Goal: Task Accomplishment & Management: Manage account settings

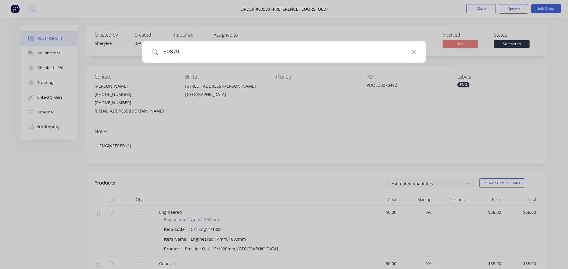
type input "80379"
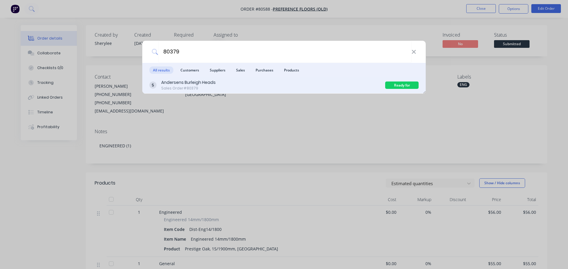
click at [204, 90] on div "Sales Order #80379" at bounding box center [188, 88] width 54 height 5
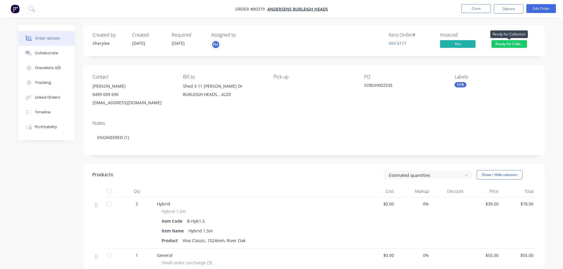
click at [509, 46] on span "Ready for Colle..." at bounding box center [509, 43] width 35 height 7
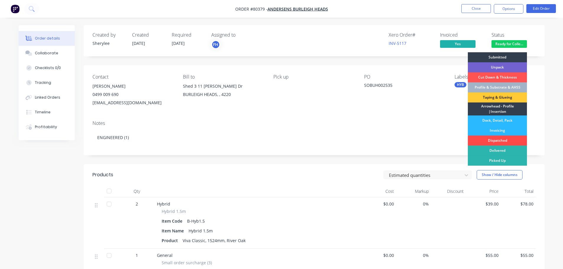
click at [494, 137] on div "Dispatched" at bounding box center [497, 141] width 59 height 10
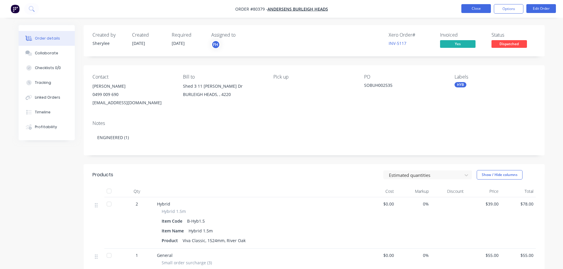
click at [477, 8] on button "Close" at bounding box center [476, 8] width 30 height 9
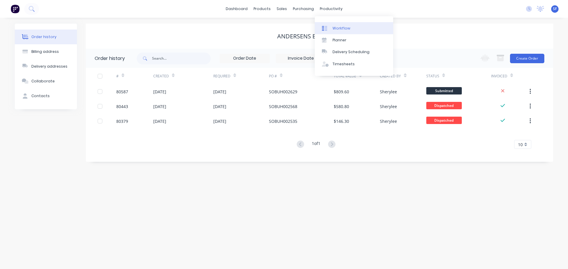
click at [336, 30] on div "Workflow" at bounding box center [341, 28] width 18 height 5
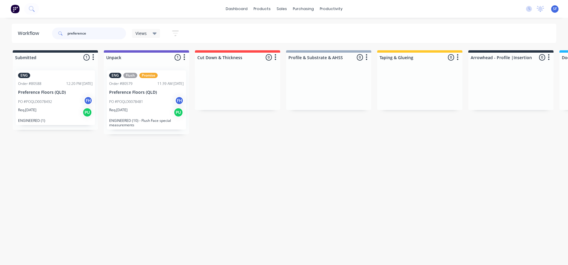
drag, startPoint x: 103, startPoint y: 32, endPoint x: 65, endPoint y: 30, distance: 38.2
click at [65, 31] on div "preference" at bounding box center [89, 33] width 74 height 12
click at [60, 33] on icon at bounding box center [60, 33] width 4 height 4
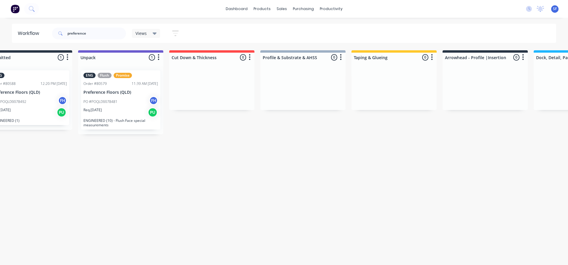
scroll to position [0, 5]
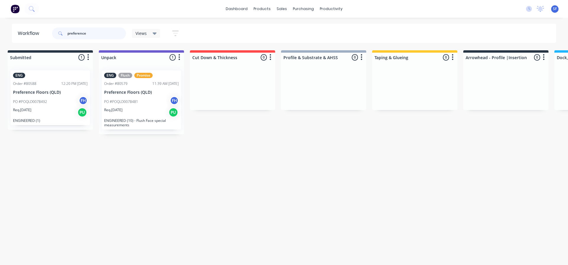
drag, startPoint x: 87, startPoint y: 33, endPoint x: 61, endPoint y: 35, distance: 26.1
click at [61, 35] on div "preference" at bounding box center [89, 33] width 74 height 12
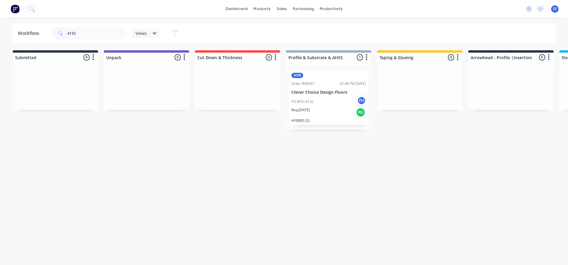
click at [329, 111] on div "Req. [DATE] PU" at bounding box center [328, 112] width 75 height 10
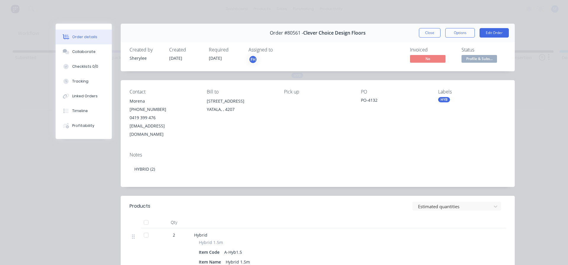
drag, startPoint x: 428, startPoint y: 32, endPoint x: 410, endPoint y: 34, distance: 17.5
click at [428, 32] on button "Close" at bounding box center [430, 32] width 22 height 9
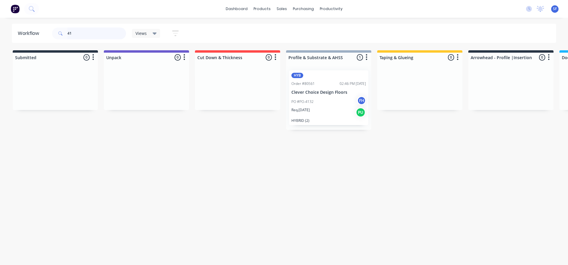
type input "4"
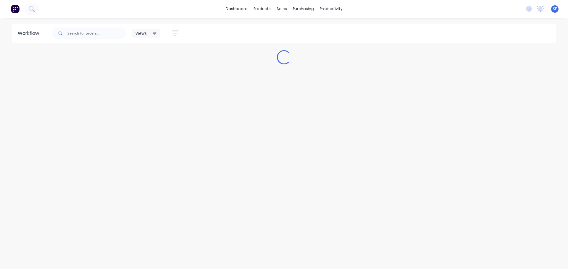
click at [174, 34] on icon "button" at bounding box center [175, 33] width 7 height 7
click at [146, 126] on label at bounding box center [148, 126] width 56 height 9
click at [146, 126] on input at bounding box center [148, 127] width 55 height 12
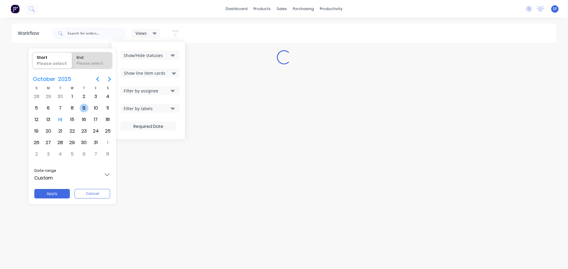
click at [81, 109] on div "9" at bounding box center [84, 108] width 9 height 9
radio input "false"
radio input "true"
click at [47, 119] on div "13" at bounding box center [48, 119] width 9 height 9
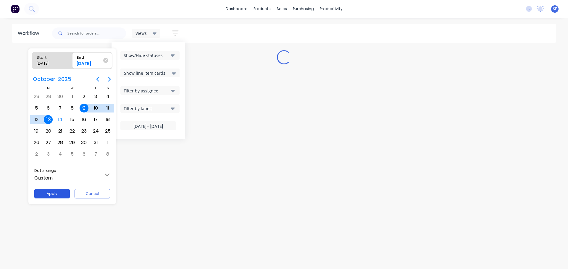
click at [62, 191] on button "Apply" at bounding box center [51, 193] width 35 height 9
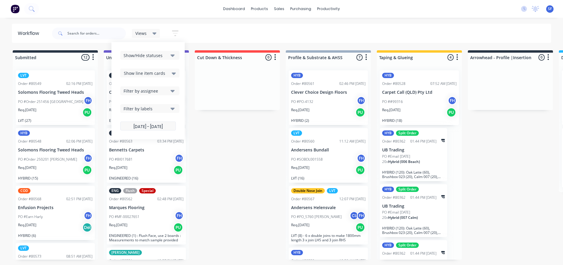
click at [174, 126] on label "[DATE] - [DATE]" at bounding box center [148, 126] width 56 height 9
click at [174, 126] on input "[DATE] - [DATE]" at bounding box center [148, 127] width 55 height 12
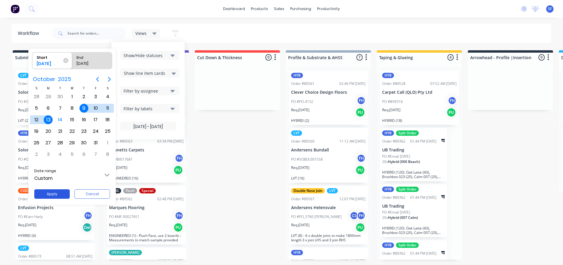
click at [60, 195] on button "Apply" at bounding box center [51, 193] width 35 height 9
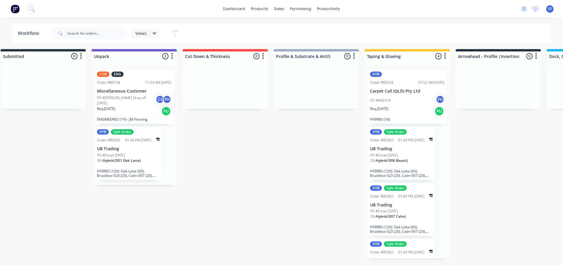
scroll to position [6, 0]
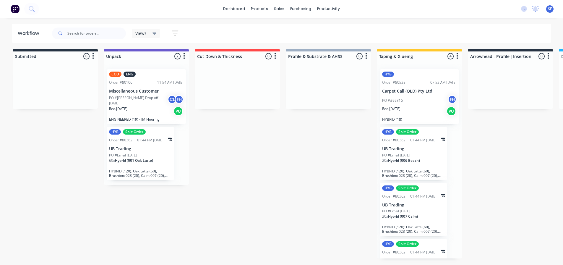
click at [176, 34] on icon "button" at bounding box center [175, 33] width 7 height 7
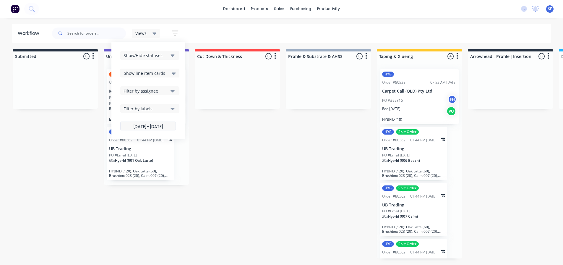
click at [163, 126] on label "[DATE] - [DATE]" at bounding box center [148, 126] width 56 height 9
click at [163, 126] on input "[DATE] - [DATE]" at bounding box center [148, 127] width 55 height 12
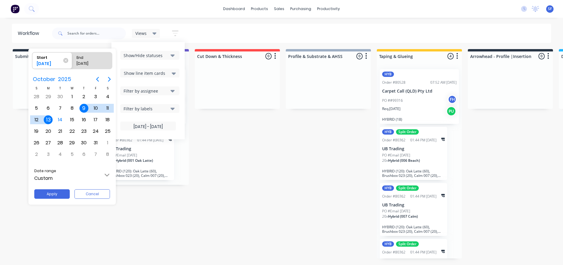
click at [49, 119] on div "13" at bounding box center [48, 119] width 9 height 9
type input "[DATE] - [DATE]"
radio input "false"
radio input "true"
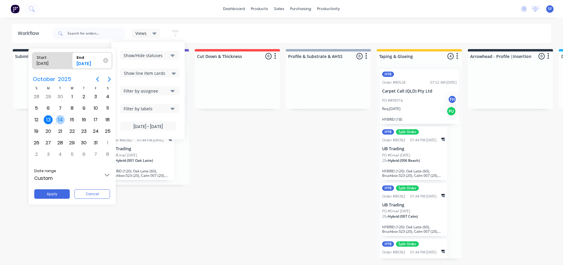
click at [59, 121] on div "14" at bounding box center [60, 119] width 9 height 9
click at [59, 190] on button "Apply" at bounding box center [51, 193] width 35 height 9
type input "[DATE] - [DATE]"
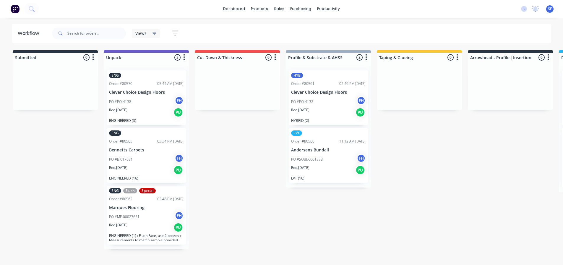
click at [235, 176] on div "Submitted 0 Summaries Total order value Invoiced to date To be invoiced Unpack …" at bounding box center [532, 158] width 1072 height 216
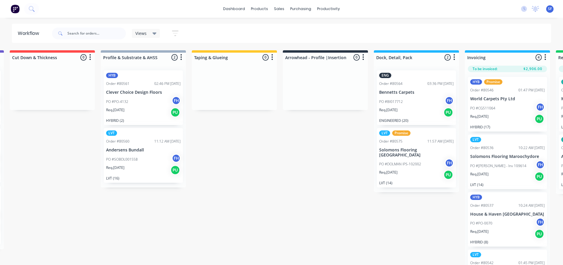
scroll to position [0, 223]
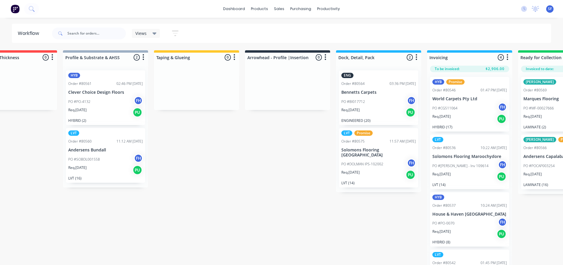
click at [377, 173] on div "Req. [DATE] PU" at bounding box center [378, 175] width 75 height 10
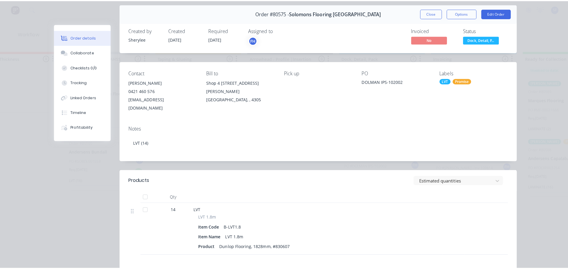
scroll to position [0, 0]
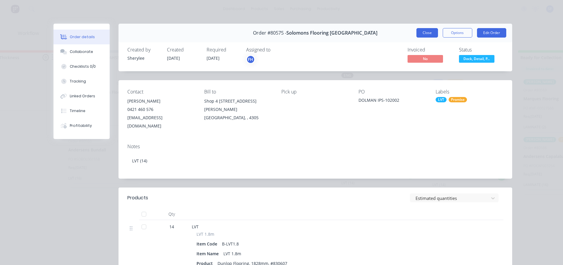
click at [428, 34] on button "Close" at bounding box center [428, 32] width 22 height 9
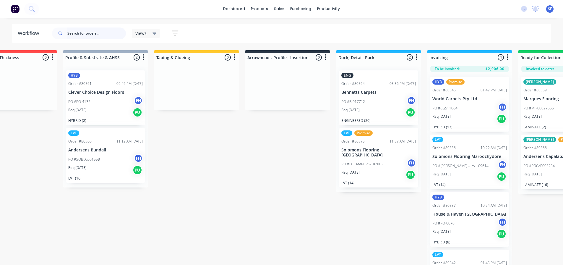
click at [113, 36] on input "text" at bounding box center [96, 33] width 59 height 12
click at [34, 7] on icon at bounding box center [32, 9] width 6 height 6
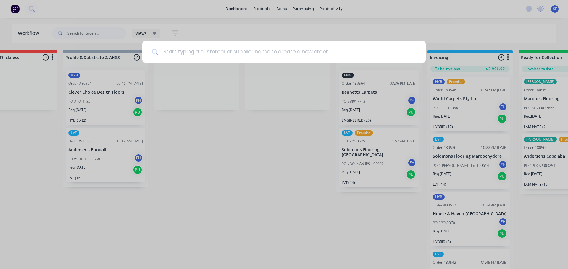
click at [169, 51] on input at bounding box center [287, 52] width 258 height 22
type input "80537"
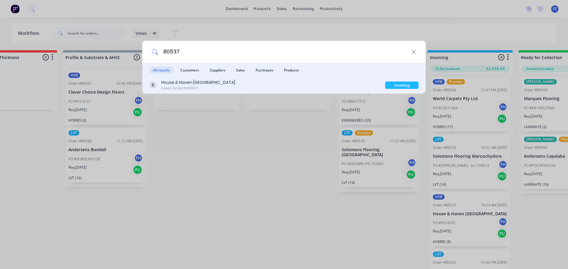
click at [276, 85] on div "House & Haven [GEOGRAPHIC_DATA] Sales Order #80537" at bounding box center [267, 86] width 236 height 12
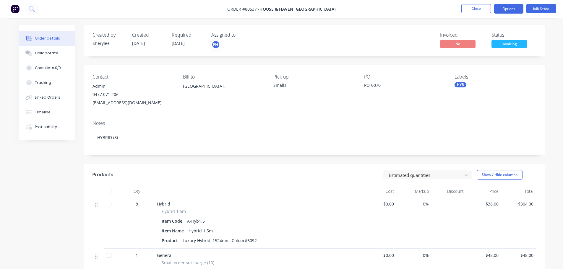
click at [505, 9] on button "Options" at bounding box center [509, 8] width 30 height 9
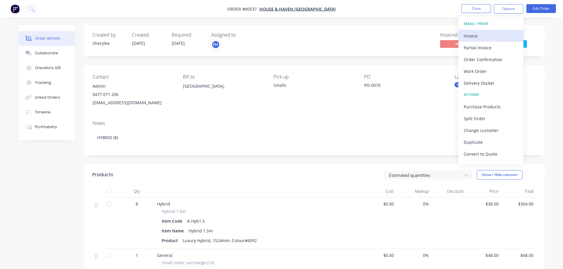
click at [475, 33] on div "Invoice" at bounding box center [491, 36] width 54 height 9
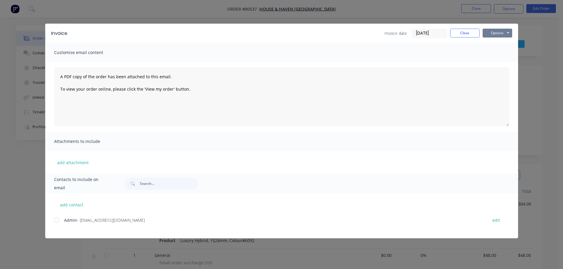
click at [496, 37] on button "Options" at bounding box center [498, 33] width 30 height 9
click at [494, 52] on button "Print" at bounding box center [502, 53] width 38 height 10
click at [465, 35] on button "Close" at bounding box center [465, 33] width 30 height 9
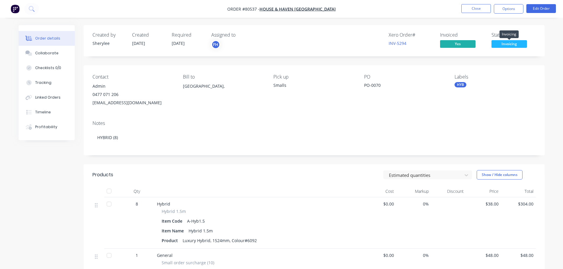
click at [503, 42] on span "Invoicing" at bounding box center [509, 43] width 35 height 7
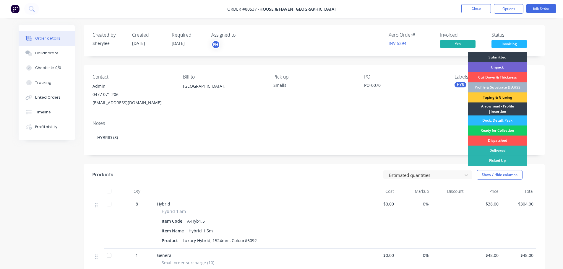
click at [504, 130] on div "Ready for Collection" at bounding box center [497, 131] width 59 height 10
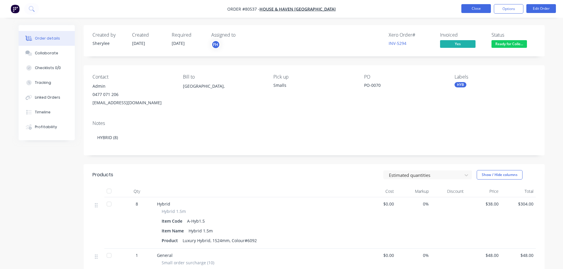
click at [481, 8] on button "Close" at bounding box center [476, 8] width 30 height 9
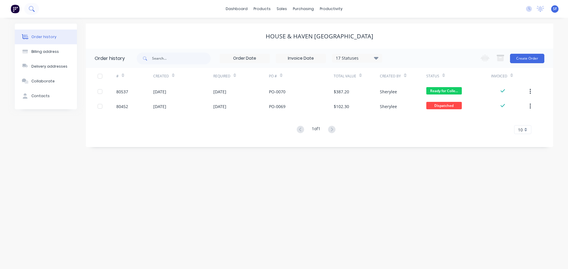
click at [30, 10] on icon at bounding box center [31, 8] width 5 height 5
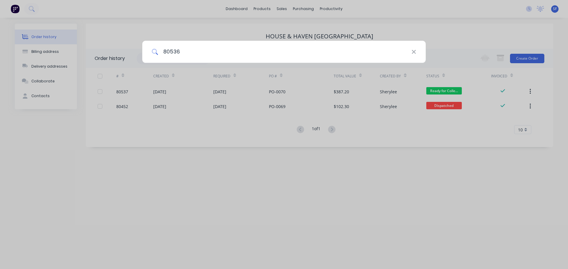
type input "80536"
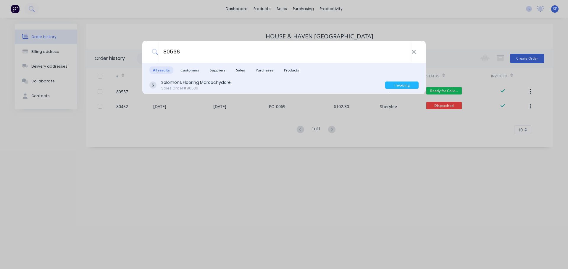
click at [190, 92] on div "Solomons Flooring Maroochydore Sales Order #80536 Invoicing" at bounding box center [283, 85] width 283 height 17
click at [195, 87] on div "Sales Order #80536" at bounding box center [195, 88] width 69 height 5
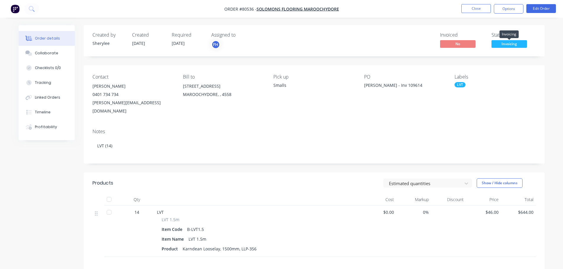
click at [516, 46] on span "Invoicing" at bounding box center [509, 43] width 35 height 7
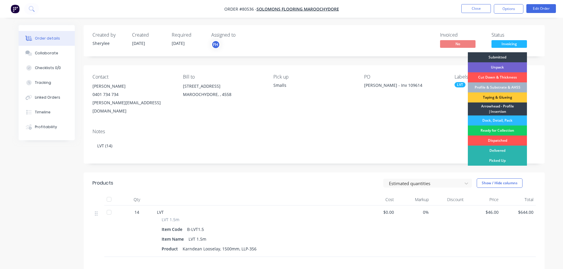
click at [501, 131] on div "Ready for Collection" at bounding box center [497, 131] width 59 height 10
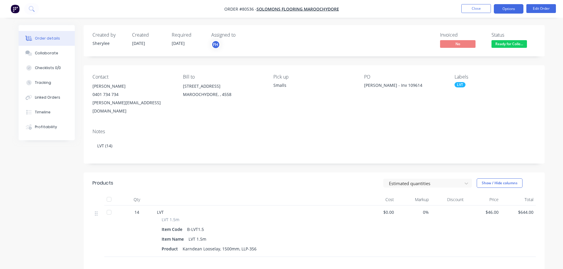
click at [509, 7] on button "Options" at bounding box center [509, 8] width 30 height 9
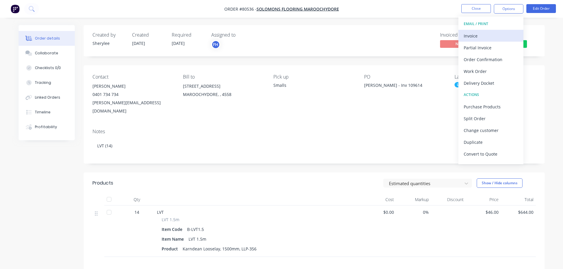
click at [480, 38] on div "Invoice" at bounding box center [491, 36] width 54 height 9
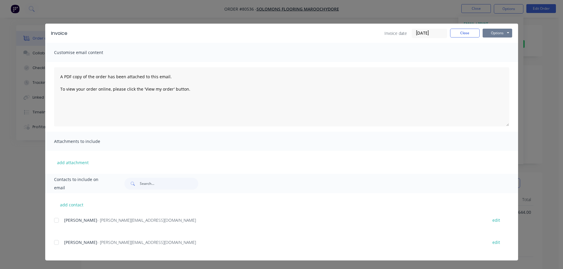
click at [495, 36] on button "Options" at bounding box center [498, 33] width 30 height 9
click at [503, 53] on button "Print" at bounding box center [502, 53] width 38 height 10
click at [463, 33] on button "Close" at bounding box center [465, 33] width 30 height 9
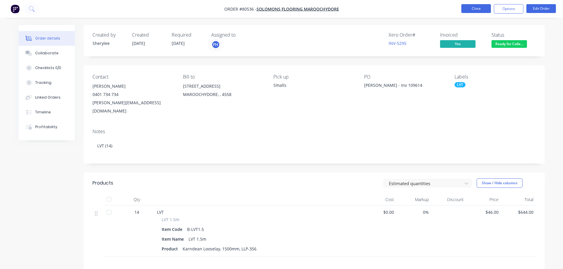
click at [475, 9] on button "Close" at bounding box center [476, 8] width 30 height 9
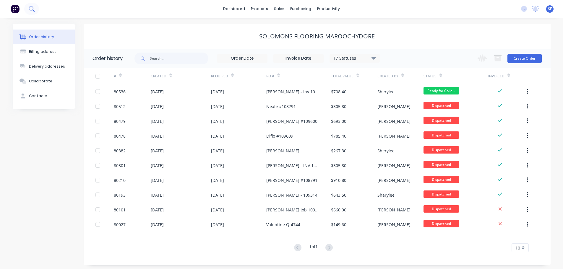
click at [32, 7] on icon at bounding box center [31, 8] width 5 height 5
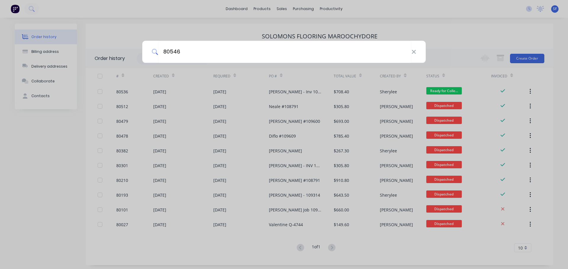
type input "80546"
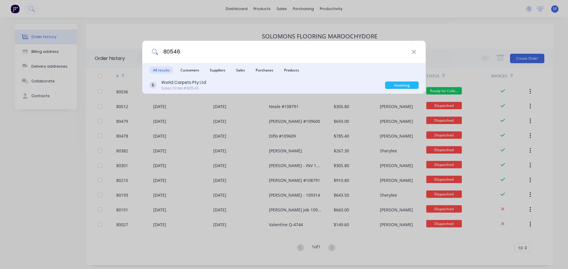
click at [230, 83] on div "World Carpets Pty Ltd Sales Order #80546" at bounding box center [267, 86] width 236 height 12
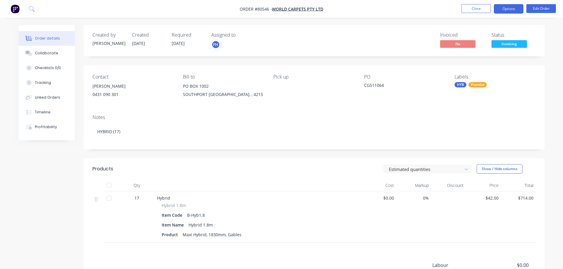
click at [507, 9] on button "Options" at bounding box center [509, 8] width 30 height 9
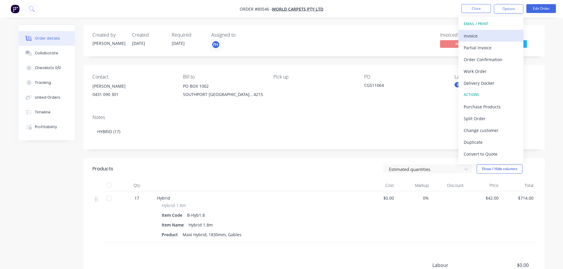
click at [491, 32] on div "Invoice" at bounding box center [491, 36] width 54 height 9
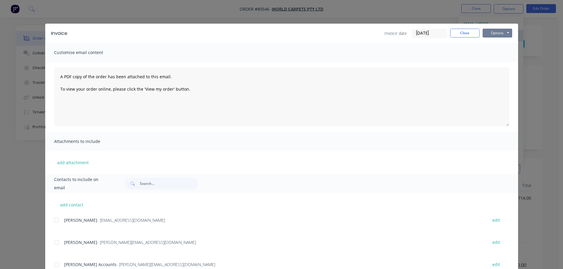
click at [491, 31] on button "Options" at bounding box center [498, 33] width 30 height 9
click at [493, 51] on button "Print" at bounding box center [502, 53] width 38 height 10
click at [471, 36] on button "Close" at bounding box center [465, 33] width 30 height 9
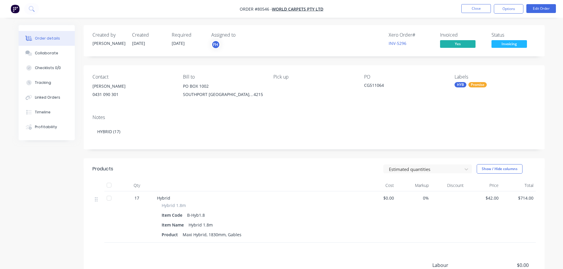
click at [500, 42] on span "Invoicing" at bounding box center [509, 43] width 35 height 7
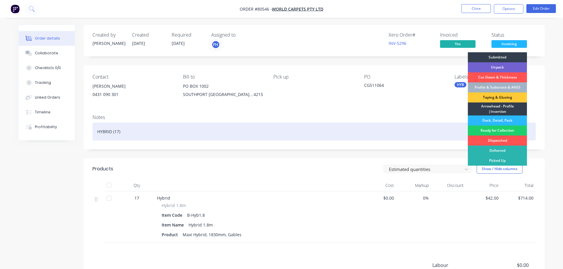
click at [504, 130] on div "Ready for Collection" at bounding box center [497, 131] width 59 height 10
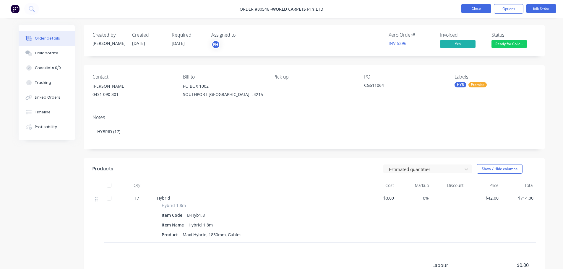
click at [480, 5] on button "Close" at bounding box center [476, 8] width 30 height 9
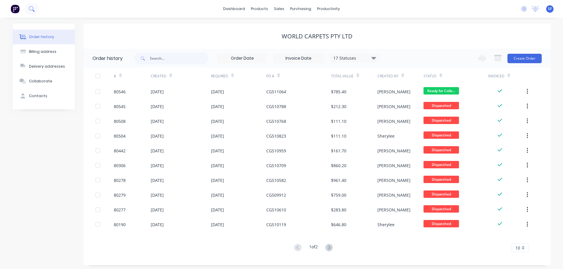
click at [33, 7] on icon at bounding box center [32, 9] width 6 height 6
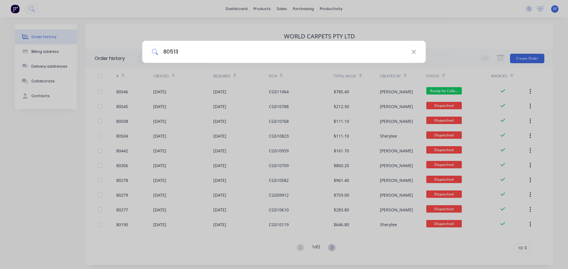
type input "80513"
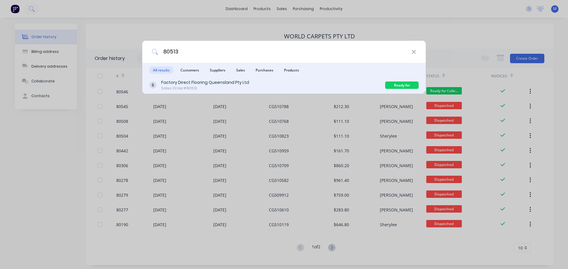
click at [215, 82] on div "Factory Direct Flooring Queensland Pty Ltd" at bounding box center [205, 83] width 88 height 6
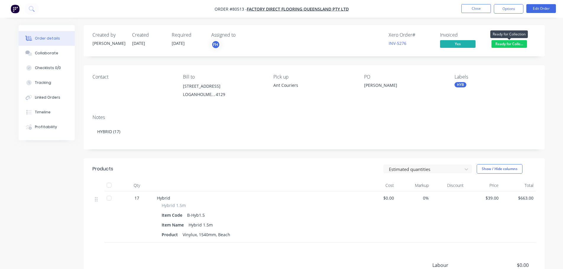
click at [501, 43] on span "Ready for Colle..." at bounding box center [509, 43] width 35 height 7
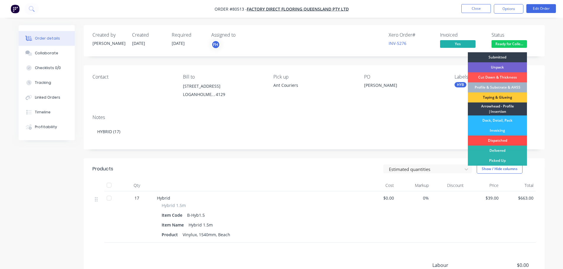
click at [510, 137] on div "Dispatched" at bounding box center [497, 141] width 59 height 10
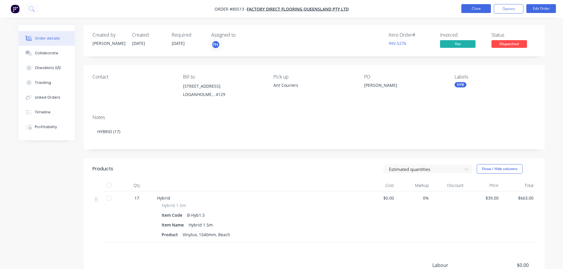
click at [472, 8] on button "Close" at bounding box center [476, 8] width 30 height 9
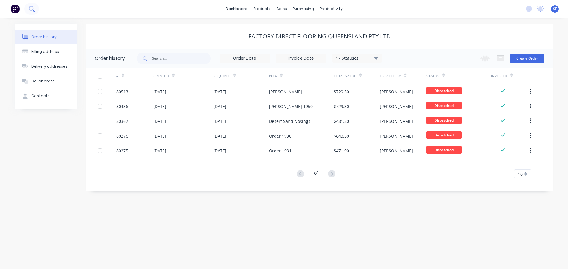
click at [29, 9] on icon at bounding box center [31, 8] width 5 height 5
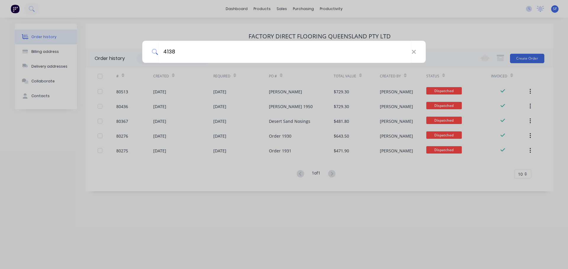
type input "4138"
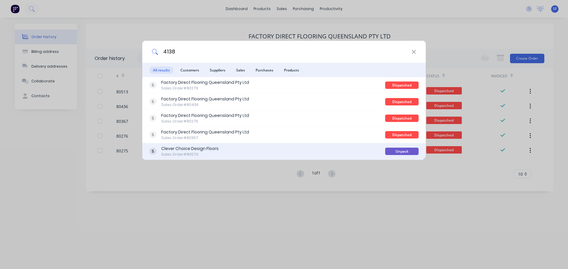
click at [215, 150] on div "Clever Choice Design Floors" at bounding box center [189, 149] width 57 height 6
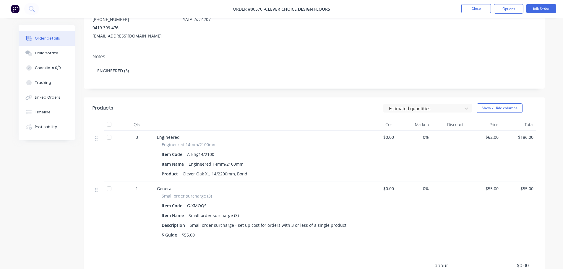
scroll to position [89, 0]
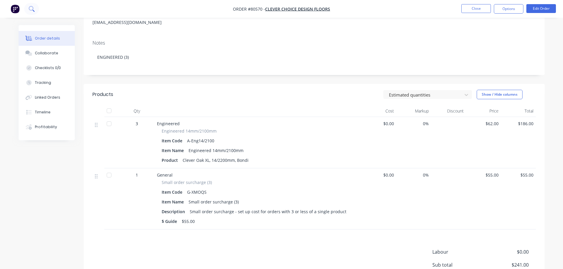
click at [32, 6] on icon at bounding box center [32, 9] width 6 height 6
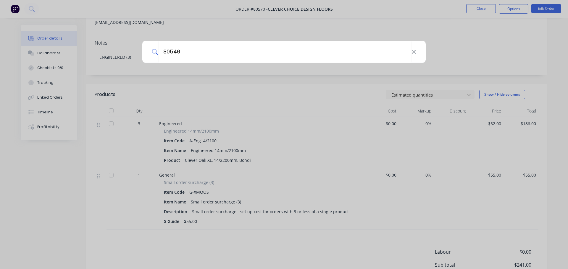
type input "80546"
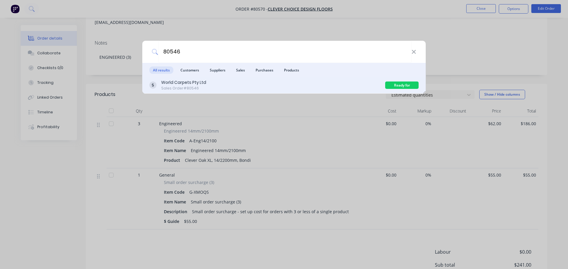
click at [187, 87] on div "Sales Order #80546" at bounding box center [183, 88] width 45 height 5
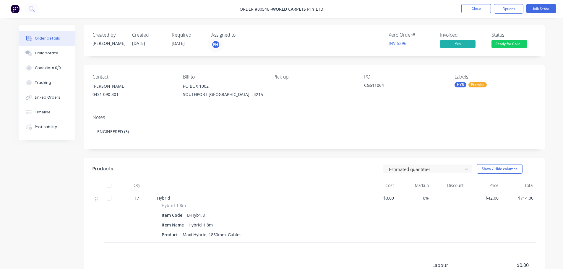
click at [519, 40] on span "Ready for Colle..." at bounding box center [509, 43] width 35 height 7
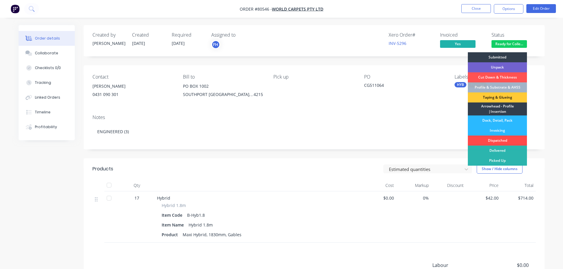
click at [495, 144] on div "Dispatched" at bounding box center [497, 141] width 59 height 10
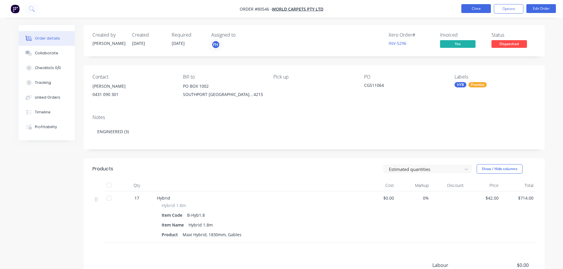
click at [472, 11] on button "Close" at bounding box center [476, 8] width 30 height 9
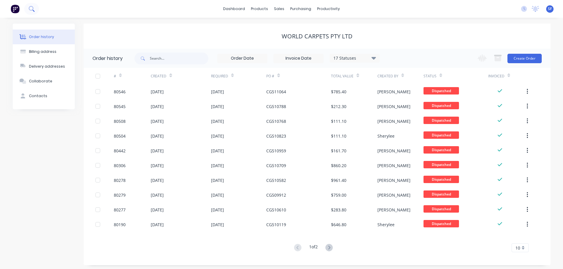
click at [30, 10] on icon at bounding box center [31, 8] width 5 height 5
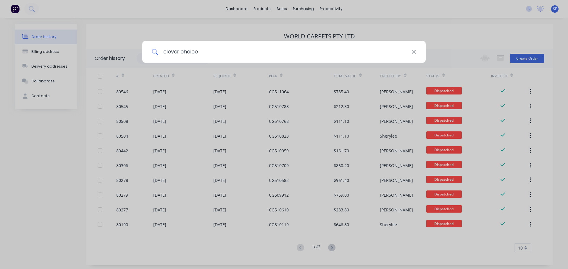
type input "clever choice"
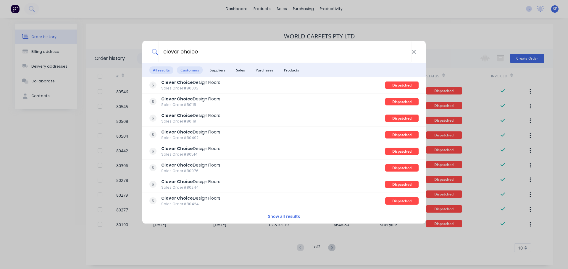
click at [182, 69] on span "Customers" at bounding box center [190, 70] width 26 height 7
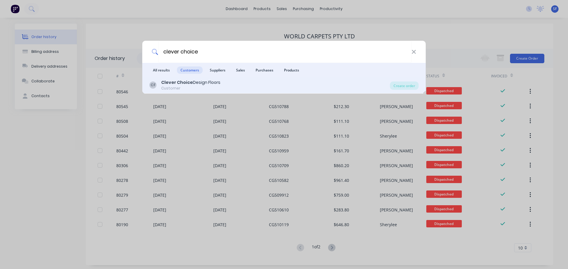
click at [182, 78] on div "CF Clever Choice Design Floors Customer Create order" at bounding box center [283, 85] width 283 height 17
click at [185, 86] on div "Customer" at bounding box center [190, 88] width 59 height 5
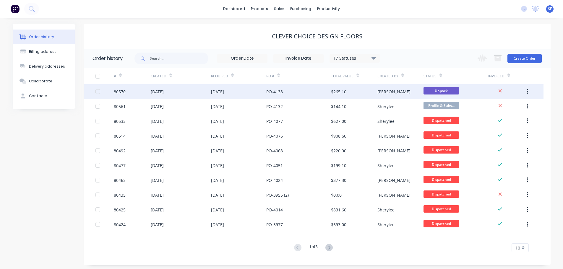
click at [190, 91] on div "[DATE]" at bounding box center [181, 91] width 60 height 15
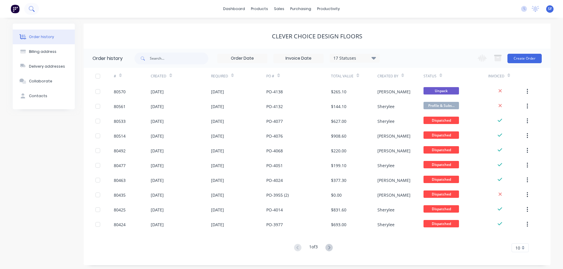
click at [31, 5] on button at bounding box center [31, 9] width 15 height 12
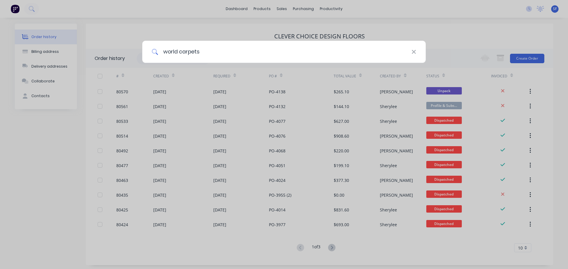
type input "world carpets"
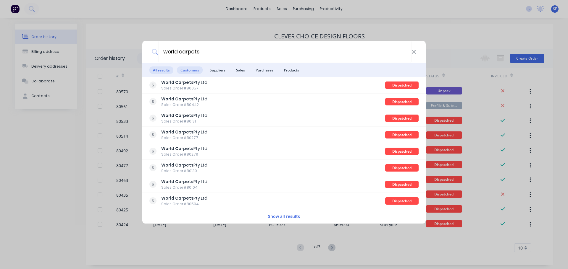
click at [191, 69] on span "Customers" at bounding box center [190, 70] width 26 height 7
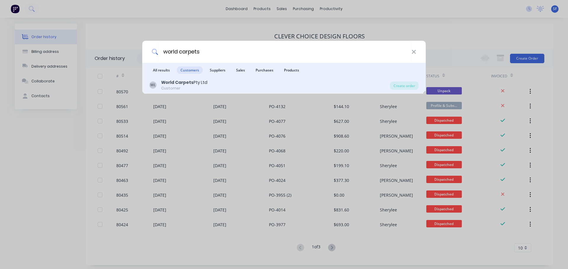
click at [188, 81] on b "World Carpets" at bounding box center [177, 83] width 32 height 6
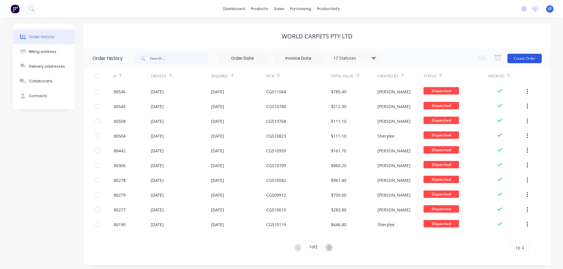
click at [521, 58] on button "Create Order" at bounding box center [525, 58] width 34 height 9
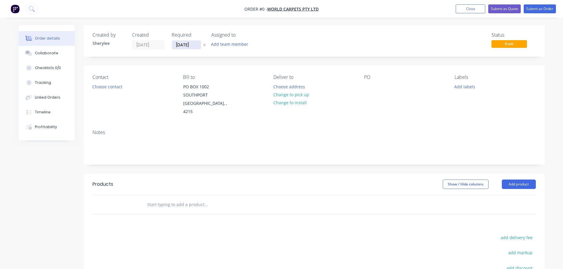
click at [179, 44] on input "[DATE]" at bounding box center [186, 45] width 29 height 9
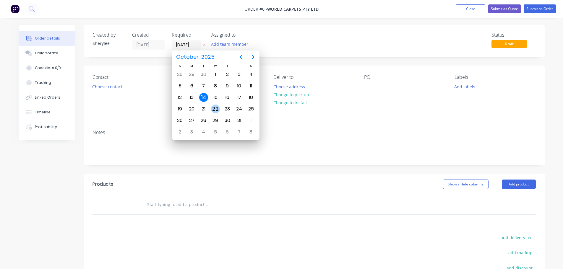
click at [213, 109] on div "22" at bounding box center [215, 109] width 9 height 9
type input "[DATE]"
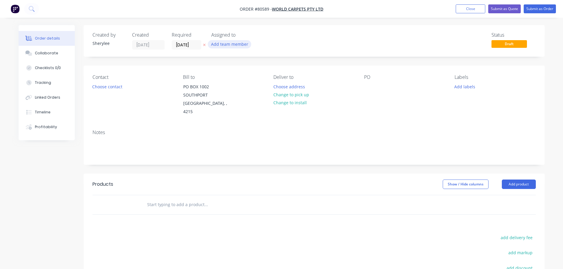
click at [222, 44] on button "Add team member" at bounding box center [229, 44] width 43 height 8
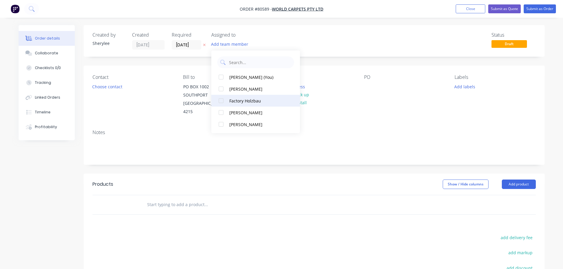
click at [221, 99] on div at bounding box center [221, 101] width 12 height 12
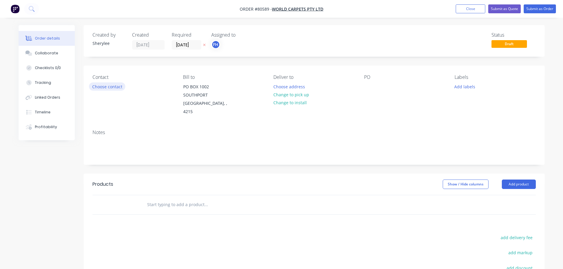
click at [111, 88] on button "Choose contact" at bounding box center [107, 86] width 36 height 8
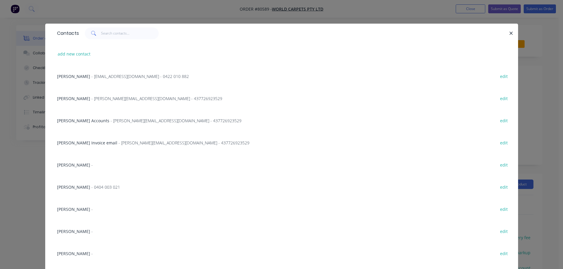
click at [111, 99] on span "- [PERSON_NAME][EMAIL_ADDRESS][DOMAIN_NAME] - 437726923529" at bounding box center [156, 99] width 131 height 6
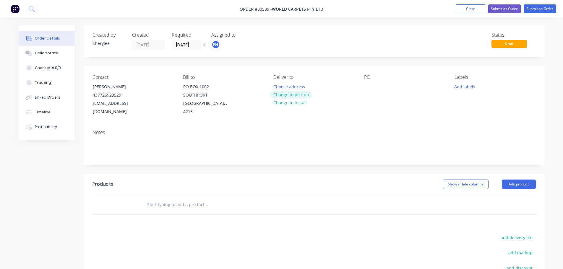
click at [286, 95] on button "Change to pick up" at bounding box center [291, 95] width 42 height 8
click at [372, 89] on div at bounding box center [368, 86] width 9 height 9
click at [464, 85] on button "Add labels" at bounding box center [464, 86] width 27 height 8
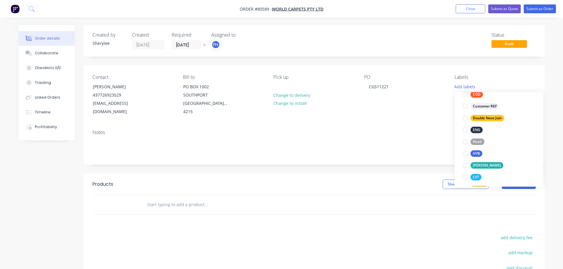
scroll to position [59, 0]
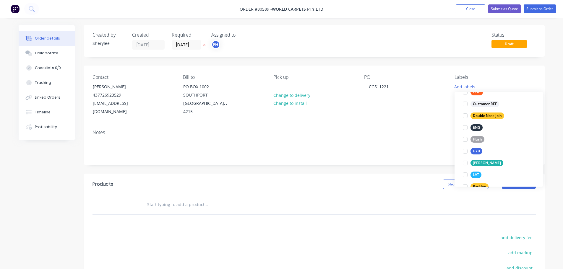
click at [467, 152] on div at bounding box center [465, 151] width 12 height 12
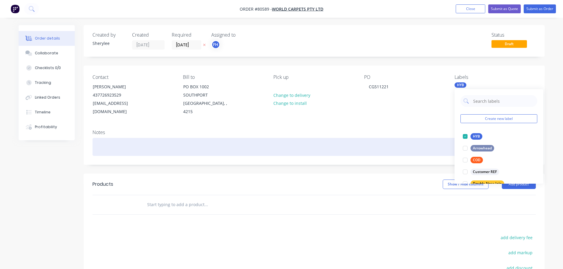
click at [197, 138] on div at bounding box center [314, 147] width 443 height 18
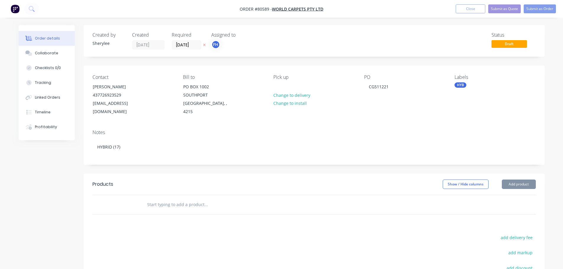
click at [187, 199] on input "text" at bounding box center [206, 205] width 118 height 12
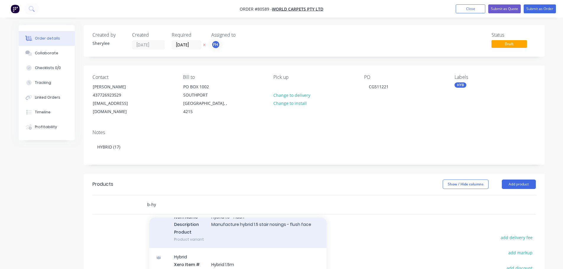
scroll to position [177, 0]
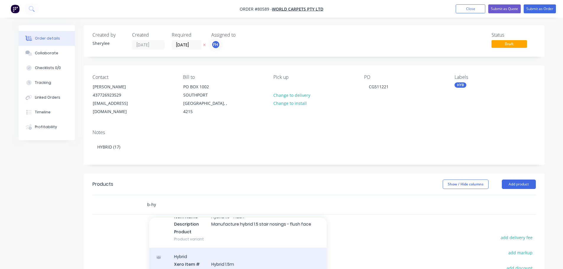
type input "b-hy"
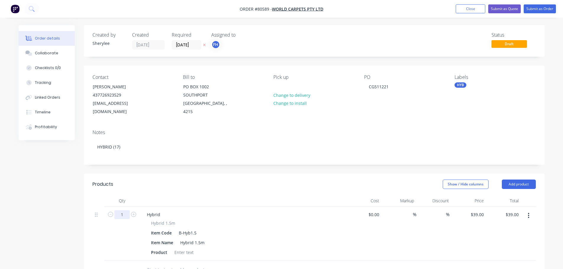
click at [124, 210] on input "1" at bounding box center [121, 214] width 15 height 9
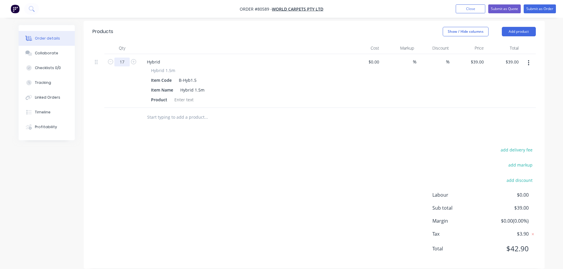
scroll to position [153, 0]
type input "17"
type input "$663.00"
click at [177, 95] on div at bounding box center [184, 99] width 24 height 9
click at [178, 95] on div at bounding box center [184, 99] width 24 height 9
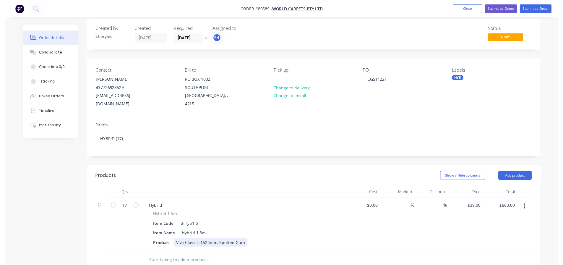
scroll to position [0, 0]
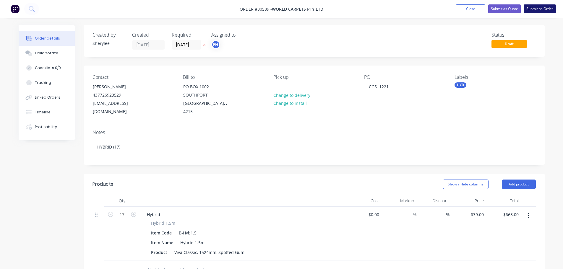
click at [533, 6] on button "Submit as Order" at bounding box center [540, 8] width 32 height 9
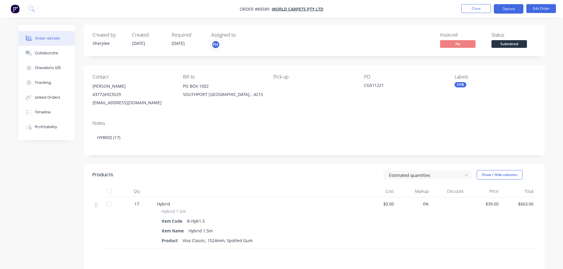
click at [516, 9] on button "Options" at bounding box center [509, 8] width 30 height 9
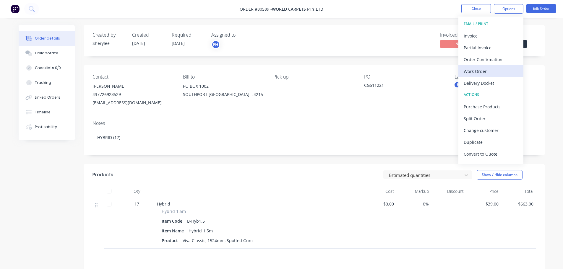
click at [494, 69] on div "Work Order" at bounding box center [491, 71] width 54 height 9
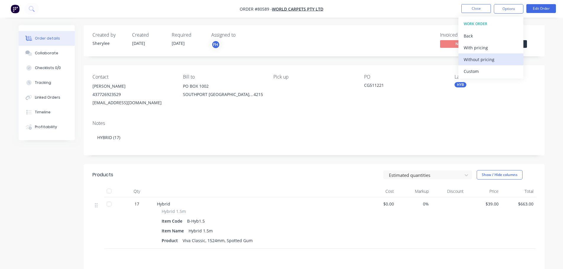
click at [494, 59] on div "Without pricing" at bounding box center [491, 59] width 54 height 9
click at [16, 9] on img "button" at bounding box center [15, 8] width 9 height 9
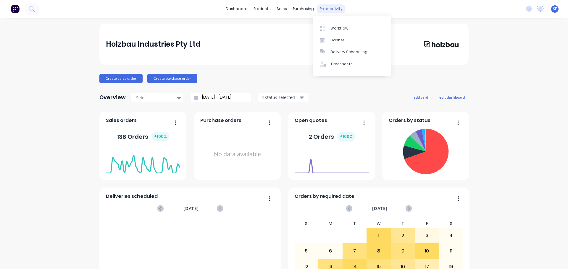
click at [325, 13] on div "productivity" at bounding box center [331, 8] width 29 height 9
click at [331, 29] on div "Workflow" at bounding box center [339, 28] width 18 height 5
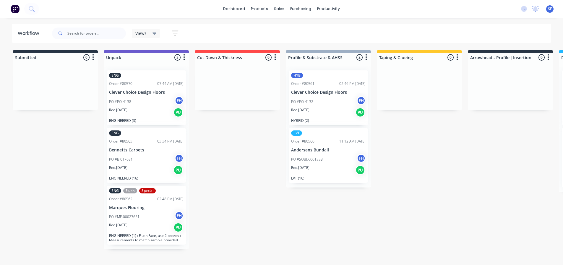
click at [173, 32] on icon "button" at bounding box center [175, 33] width 7 height 7
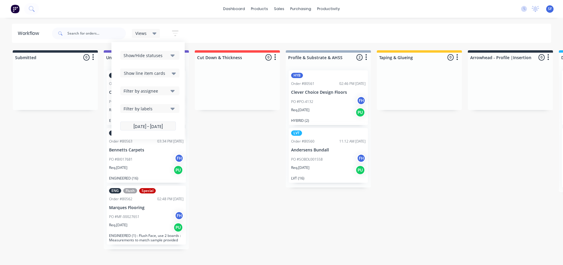
click at [144, 126] on label "[DATE] - [DATE]" at bounding box center [148, 126] width 56 height 9
click at [144, 126] on input "[DATE] - [DATE]" at bounding box center [148, 127] width 55 height 12
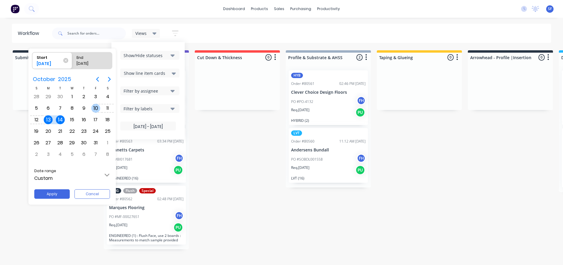
click at [90, 108] on div "10" at bounding box center [96, 108] width 12 height 11
type input "[DATE] - [DATE]"
radio input "false"
radio input "true"
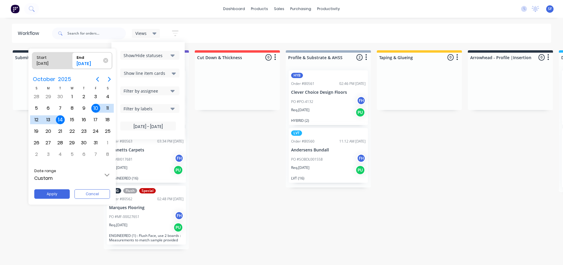
click at [61, 118] on div "14" at bounding box center [60, 119] width 9 height 9
click at [71, 121] on div "15" at bounding box center [72, 119] width 9 height 9
click at [60, 192] on button "Apply" at bounding box center [51, 193] width 35 height 9
type input "[DATE] - [DATE]"
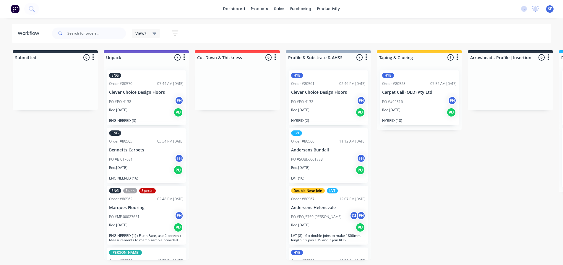
click at [220, 153] on div "Submitted 0 Summaries Total order value Invoiced to date To be invoiced Unpack …" at bounding box center [532, 158] width 1072 height 216
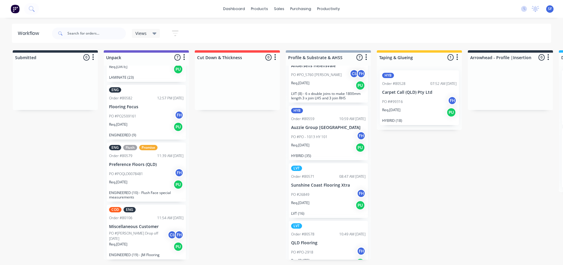
scroll to position [216, 0]
